Goal: Understand process/instructions: Learn how to perform a task or action

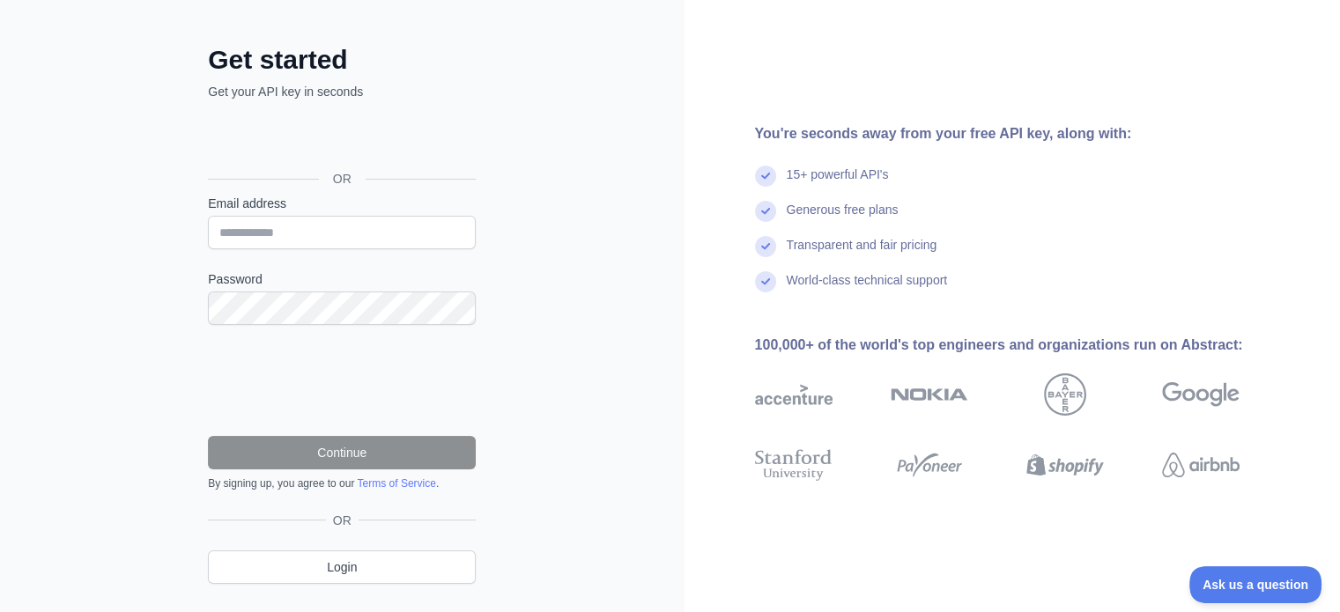
scroll to position [88, 0]
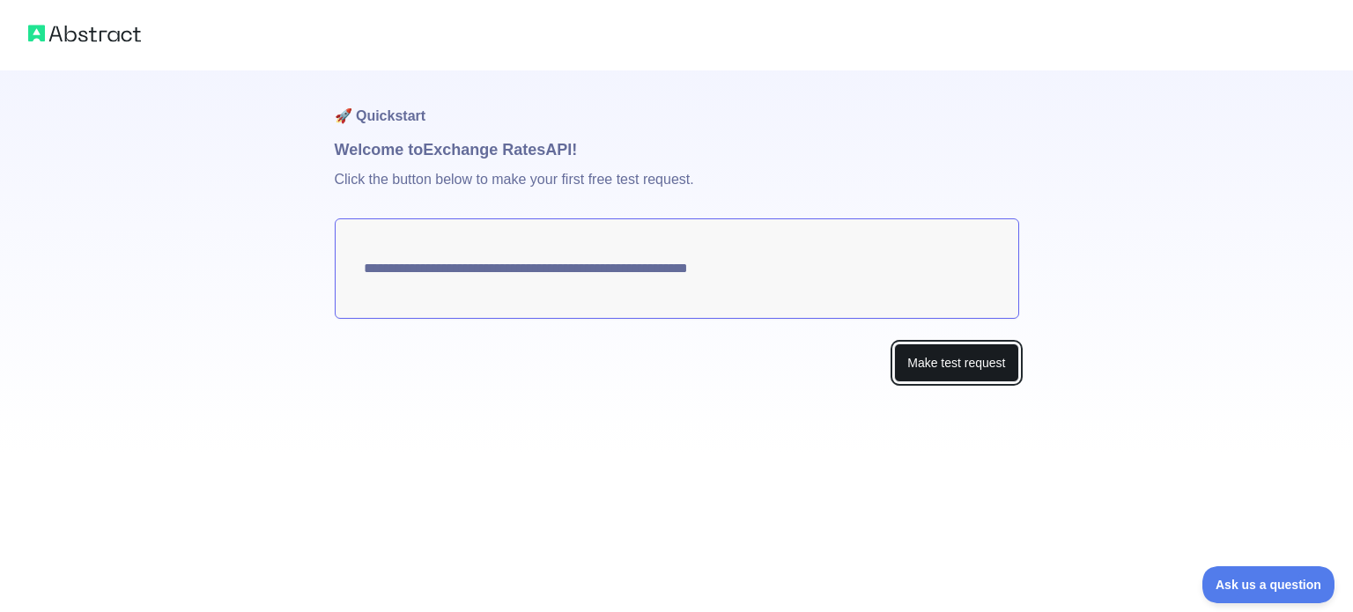
click at [916, 367] on button "Make test request" at bounding box center [956, 364] width 124 height 40
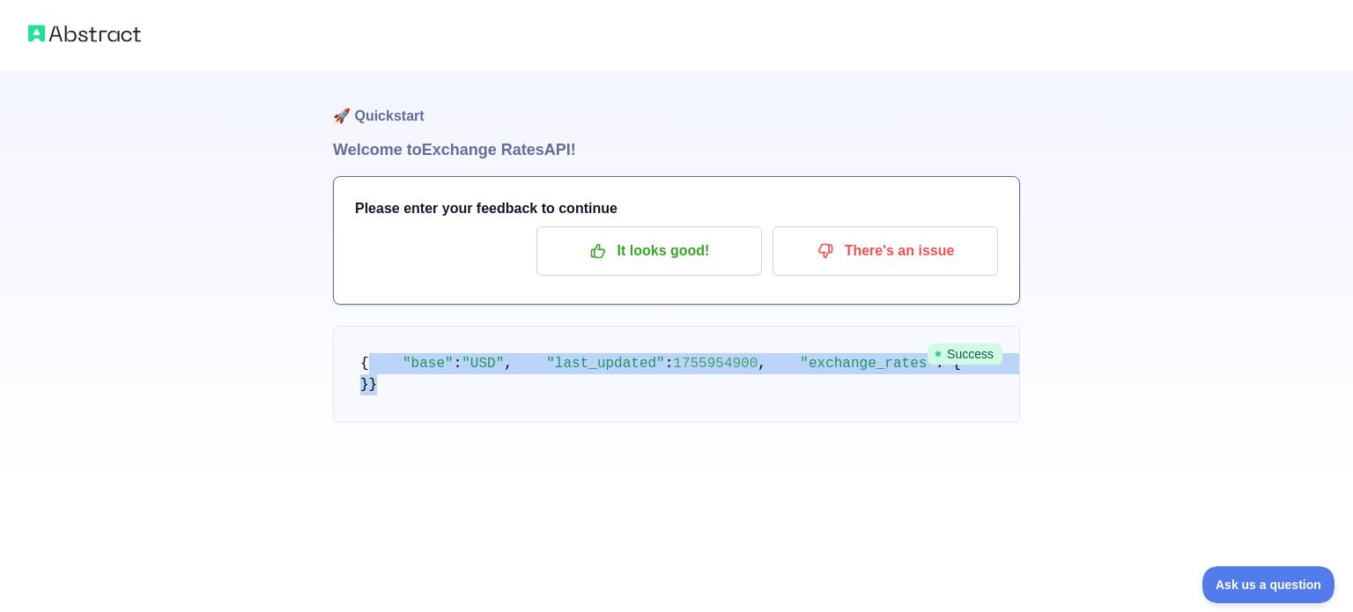
drag, startPoint x: 575, startPoint y: 516, endPoint x: 419, endPoint y: 330, distance: 242.6
click at [419, 330] on pre "{ "base" : "USD" , "last_updated" : 1755954900 , "exchange_rates" : { "EUR" : 0…" at bounding box center [676, 374] width 687 height 97
drag, startPoint x: 353, startPoint y: 366, endPoint x: 419, endPoint y: 529, distance: 175.8
click at [419, 493] on div "🚀 Quickstart Welcome to Exchange Rates API! Please enter your feedback to conti…" at bounding box center [676, 281] width 687 height 423
copy code "{ "base" : "USD" , "last_updated" : 1755954900 , "exchange_rates" : { "EUR" : 0…"
